Goal: Find specific page/section: Find specific page/section

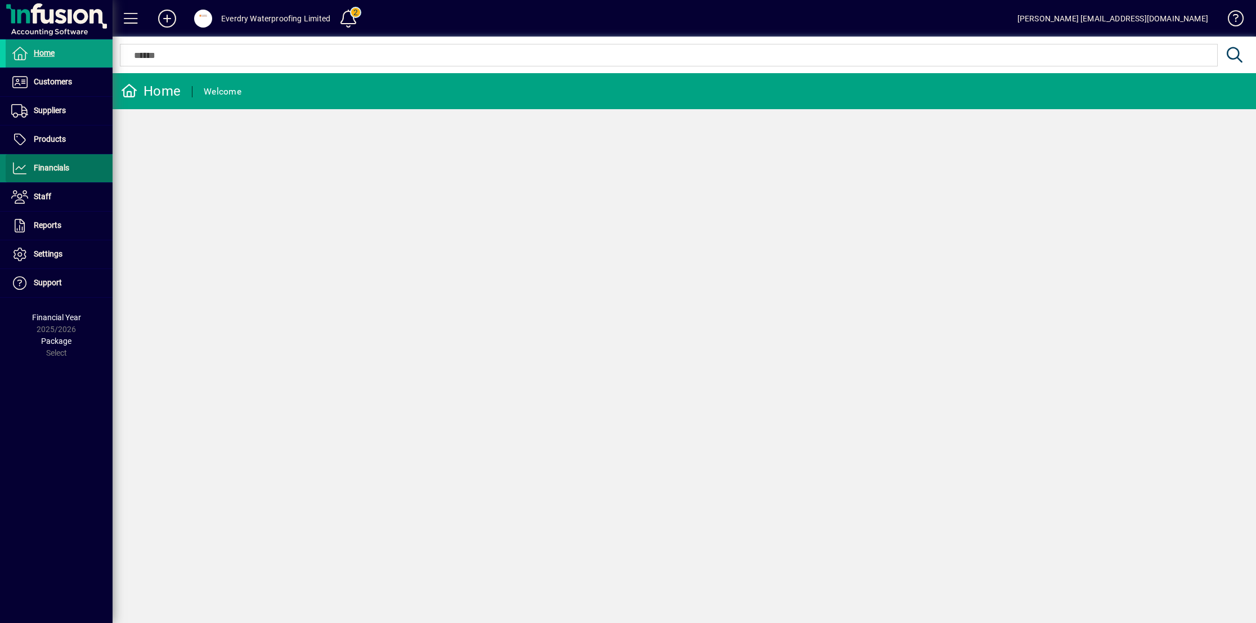
click at [86, 173] on span at bounding box center [59, 168] width 107 height 27
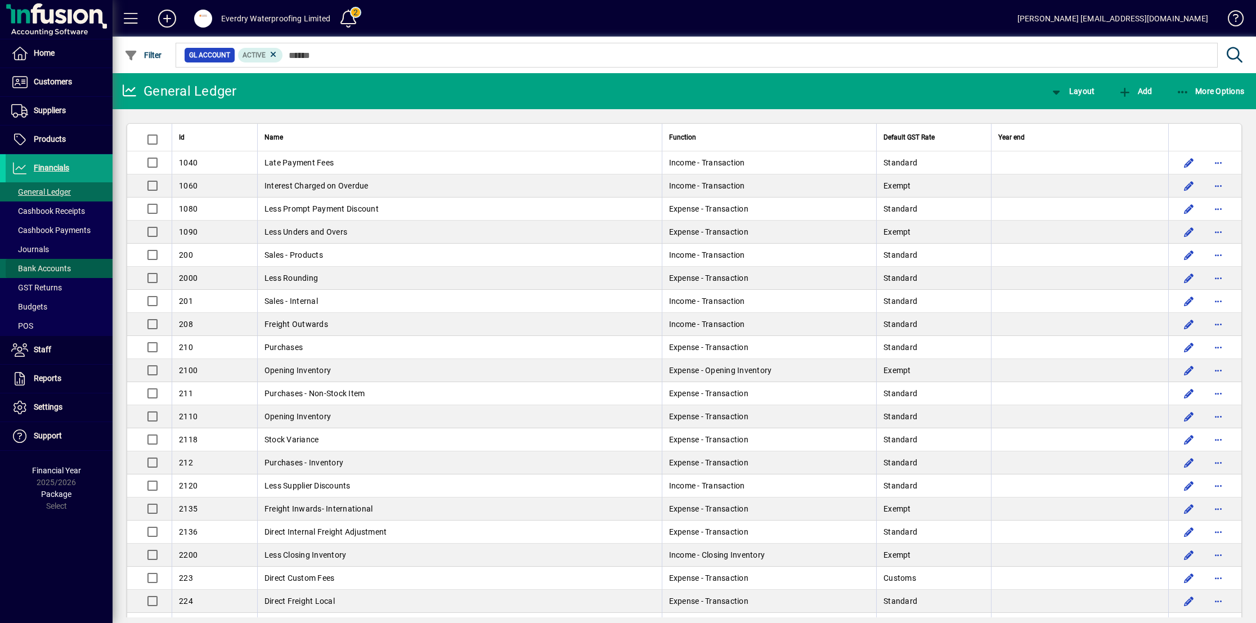
click at [58, 259] on span at bounding box center [59, 268] width 107 height 27
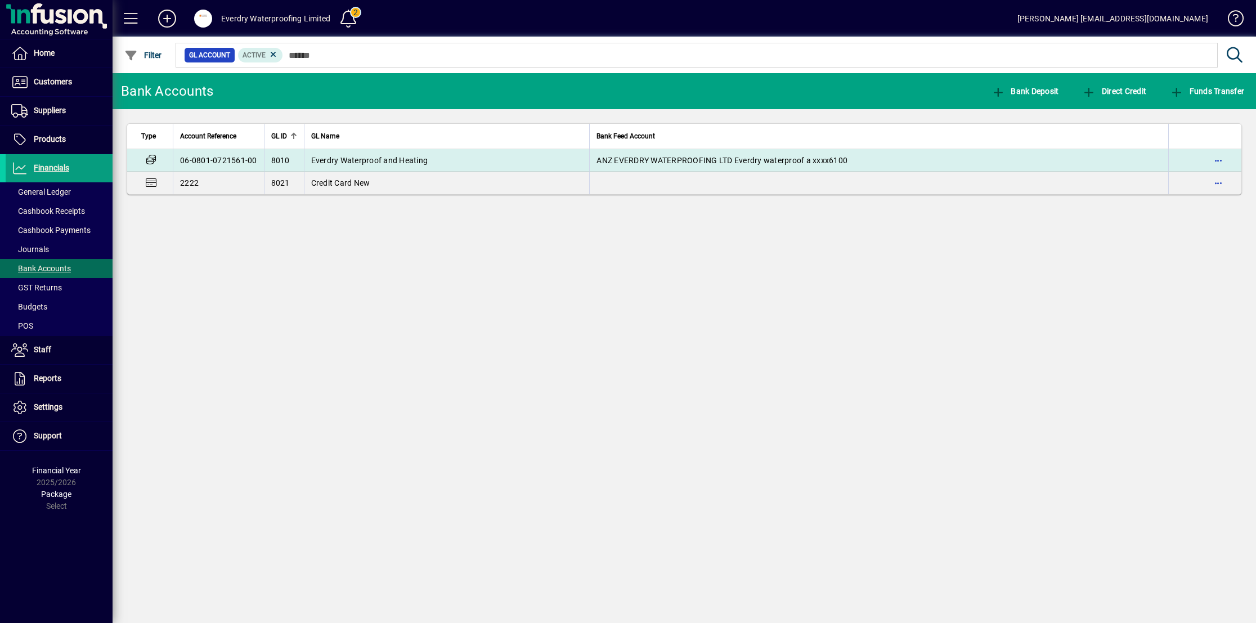
click at [478, 165] on td "Everdry Waterproof and Heating" at bounding box center [447, 160] width 286 height 23
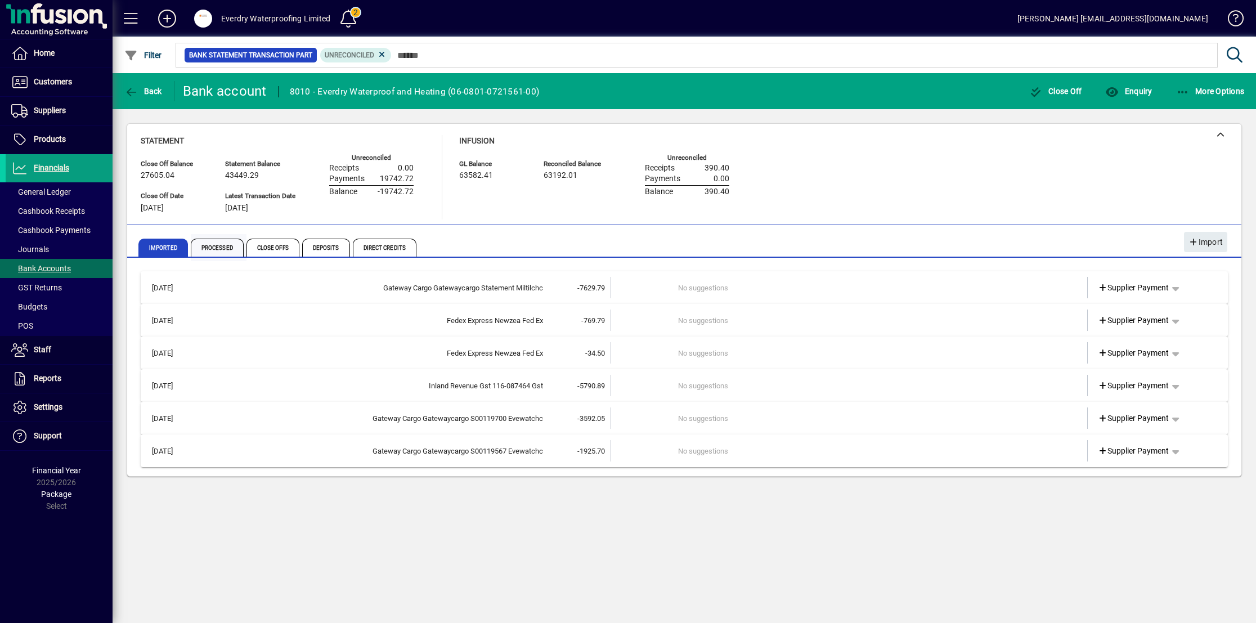
click at [227, 251] on span "Processed" at bounding box center [217, 248] width 53 height 18
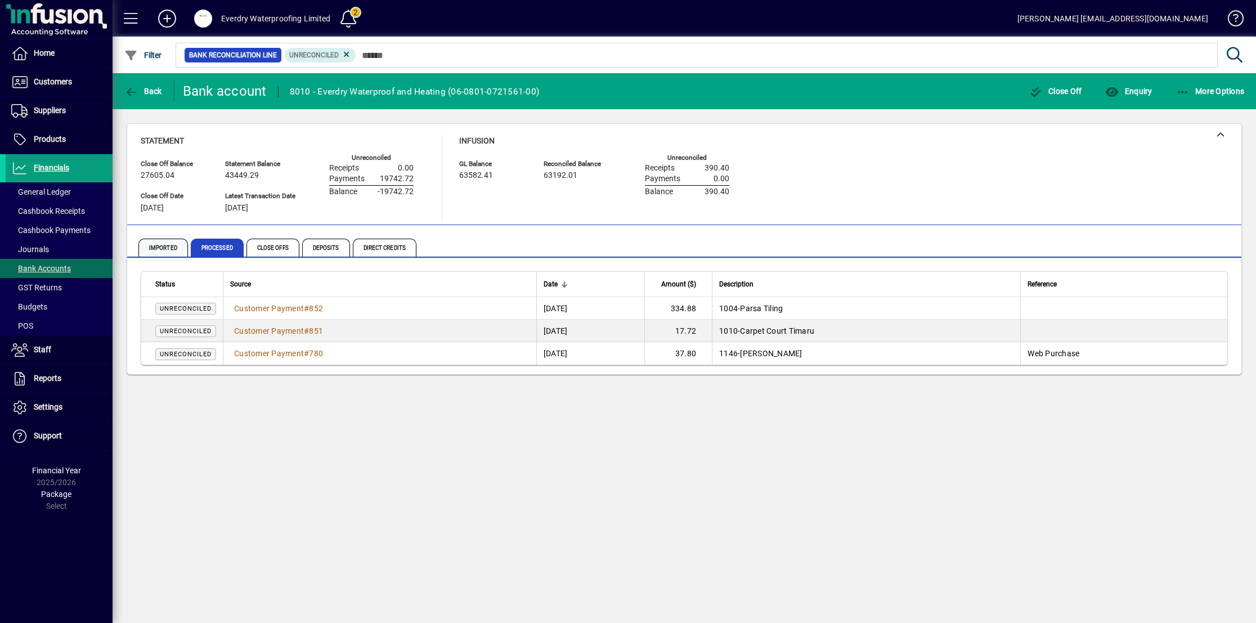
click at [157, 244] on span "Imported" at bounding box center [163, 248] width 50 height 18
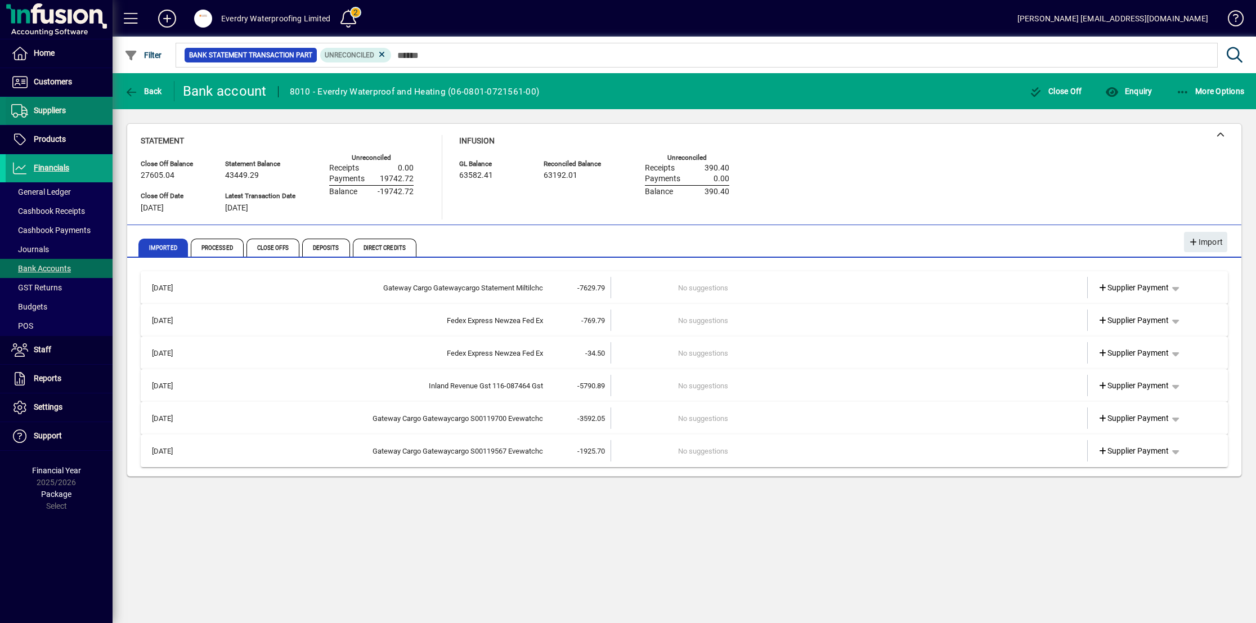
click at [71, 100] on span at bounding box center [59, 110] width 107 height 27
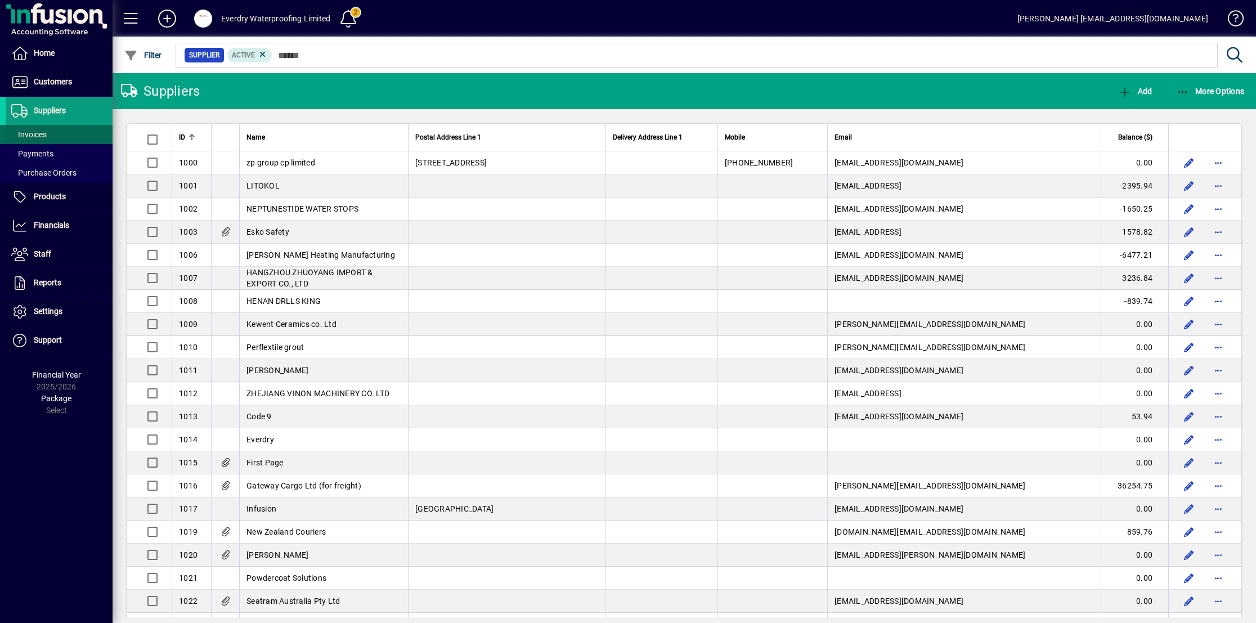
click at [65, 134] on span at bounding box center [59, 134] width 107 height 27
